Goal: Find contact information: Find contact information

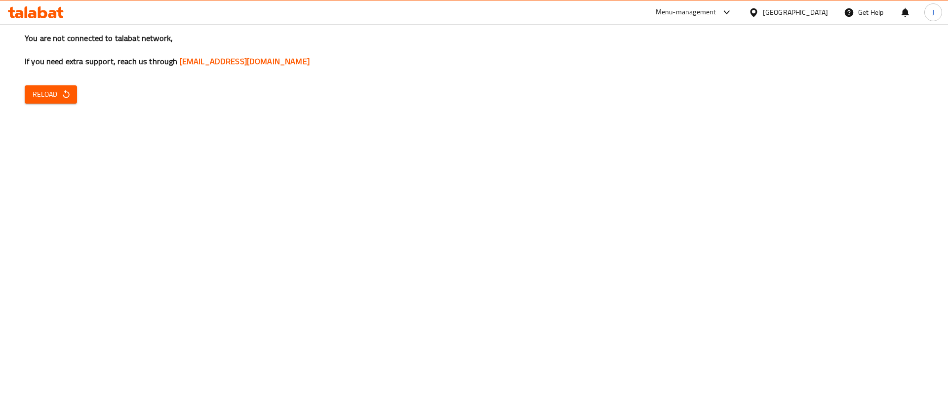
click at [59, 93] on span "Reload" at bounding box center [51, 94] width 37 height 12
click at [53, 95] on span "Reload" at bounding box center [51, 94] width 37 height 12
click at [54, 83] on div "You are not connected to talabat network, If you need extra support, reach us t…" at bounding box center [474, 204] width 948 height 408
click at [47, 90] on span "Reload" at bounding box center [51, 94] width 37 height 12
click at [48, 93] on span "Reload" at bounding box center [51, 94] width 37 height 12
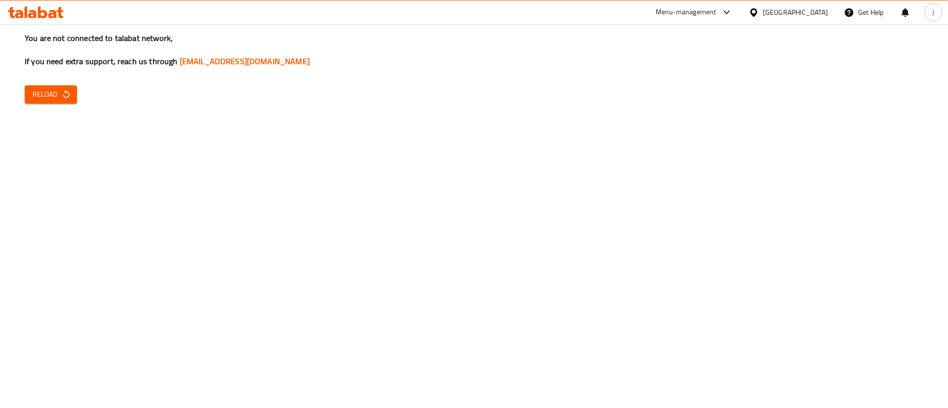
click at [45, 94] on span "Reload" at bounding box center [51, 94] width 37 height 12
drag, startPoint x: 490, startPoint y: 114, endPoint x: 60, endPoint y: 154, distance: 431.8
click at [490, 113] on div "You are not connected to talabat network, If you need extra support, reach us t…" at bounding box center [474, 204] width 948 height 408
click at [44, 92] on span "Reload" at bounding box center [51, 94] width 37 height 12
click at [782, 13] on div "[GEOGRAPHIC_DATA]" at bounding box center [795, 12] width 65 height 11
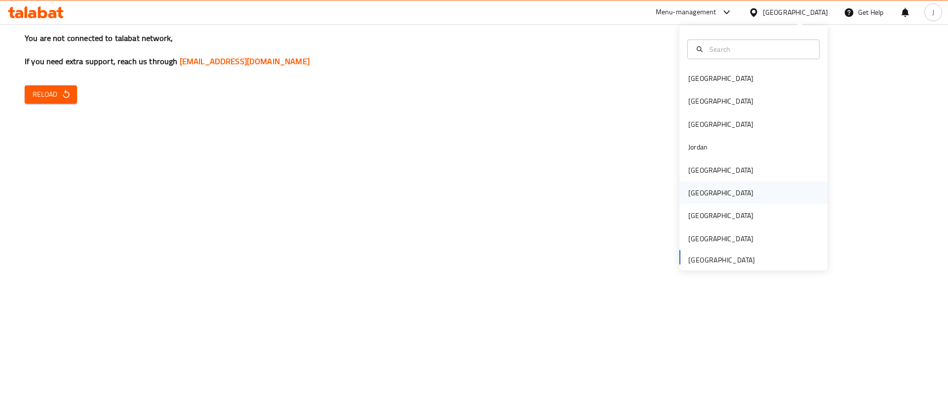
click at [695, 195] on div "[GEOGRAPHIC_DATA]" at bounding box center [720, 193] width 81 height 23
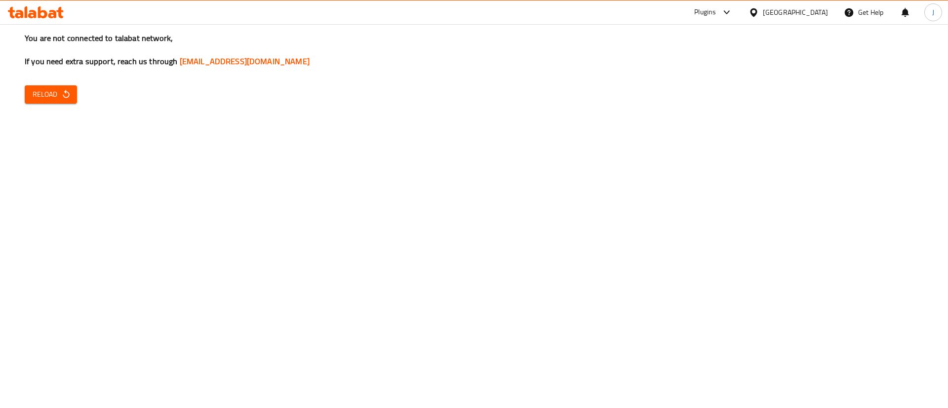
click at [60, 93] on span "Reload" at bounding box center [51, 94] width 37 height 12
click at [491, 193] on div "You are not connected to talabat network, If you need extra support, reach us t…" at bounding box center [474, 204] width 948 height 408
click at [52, 98] on span "Reload" at bounding box center [51, 94] width 37 height 12
click at [51, 100] on span "Reload" at bounding box center [51, 94] width 37 height 12
click at [238, 64] on link "[EMAIL_ADDRESS][DOMAIN_NAME]" at bounding box center [245, 61] width 130 height 15
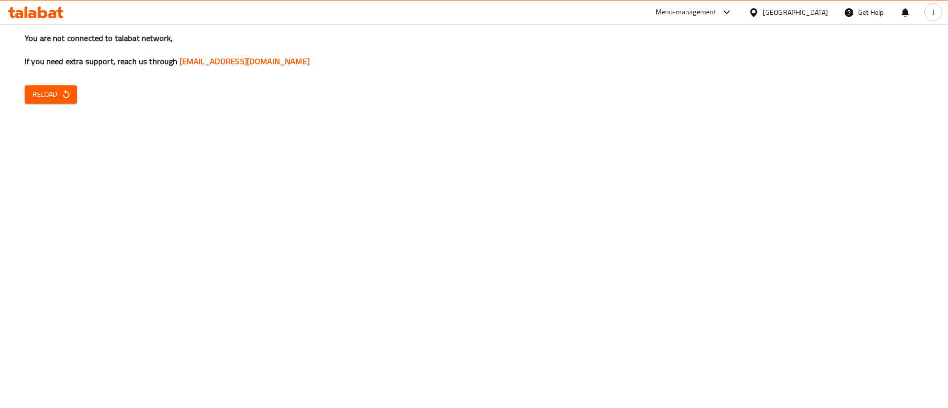
click at [805, 36] on h3 "You are not connected to talabat network, If you need extra support, reach us t…" at bounding box center [474, 50] width 898 height 35
click at [716, 10] on div "Menu-management" at bounding box center [686, 12] width 61 height 12
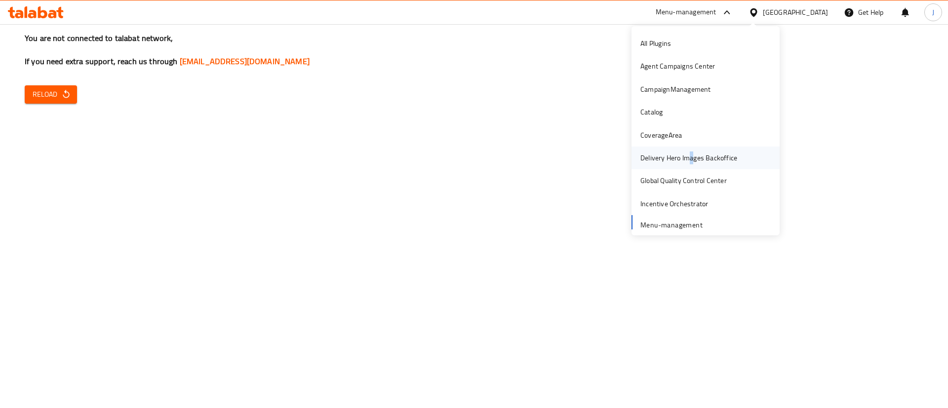
click at [681, 155] on div "Delivery Hero Images Backoffice" at bounding box center [688, 158] width 97 height 11
